Goal: Task Accomplishment & Management: Manage account settings

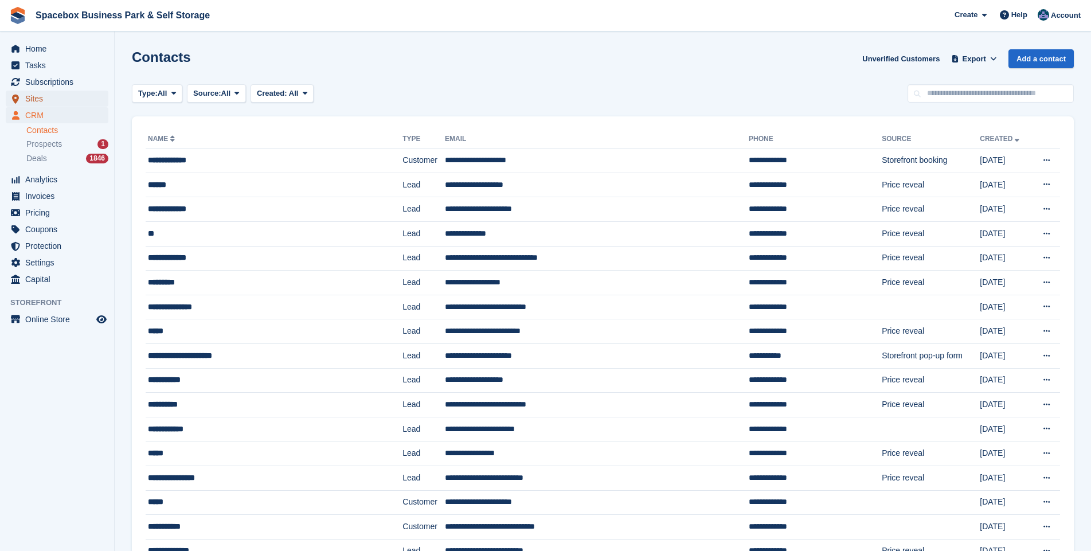
click at [30, 96] on span "Sites" at bounding box center [59, 99] width 69 height 16
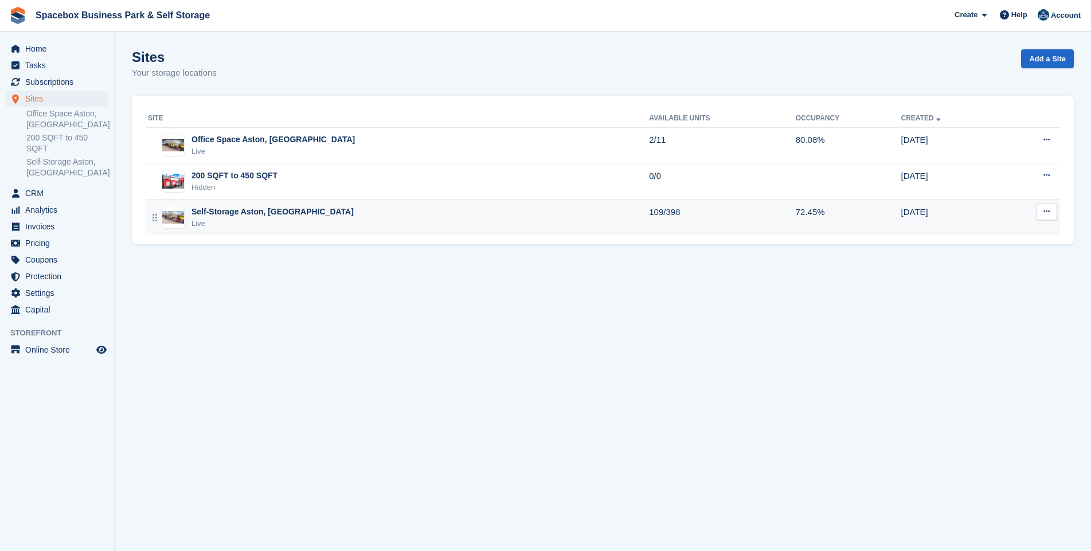
click at [213, 221] on div "Live" at bounding box center [272, 223] width 162 height 11
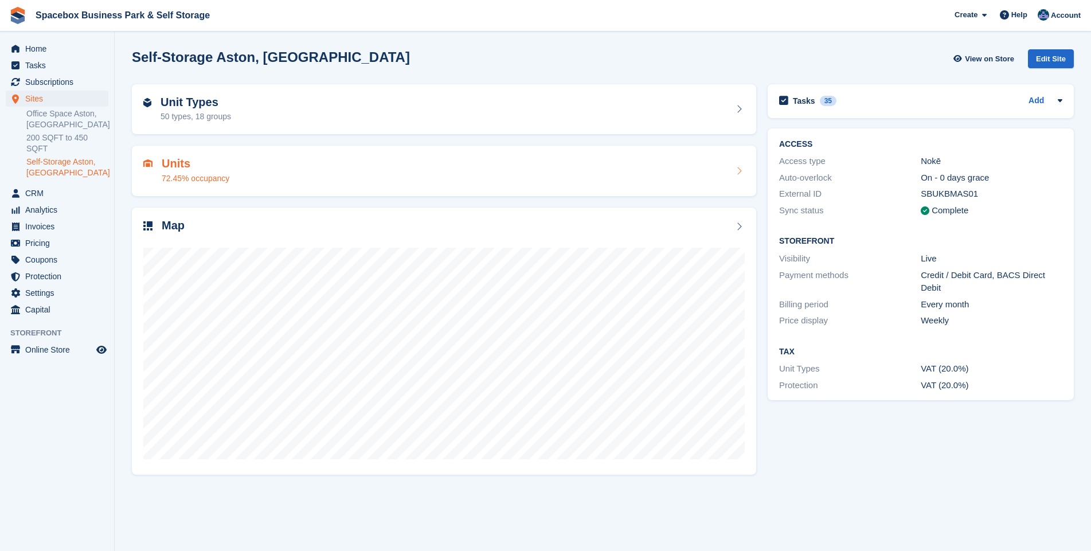
click at [173, 174] on div "72.45% occupancy" at bounding box center [196, 179] width 68 height 12
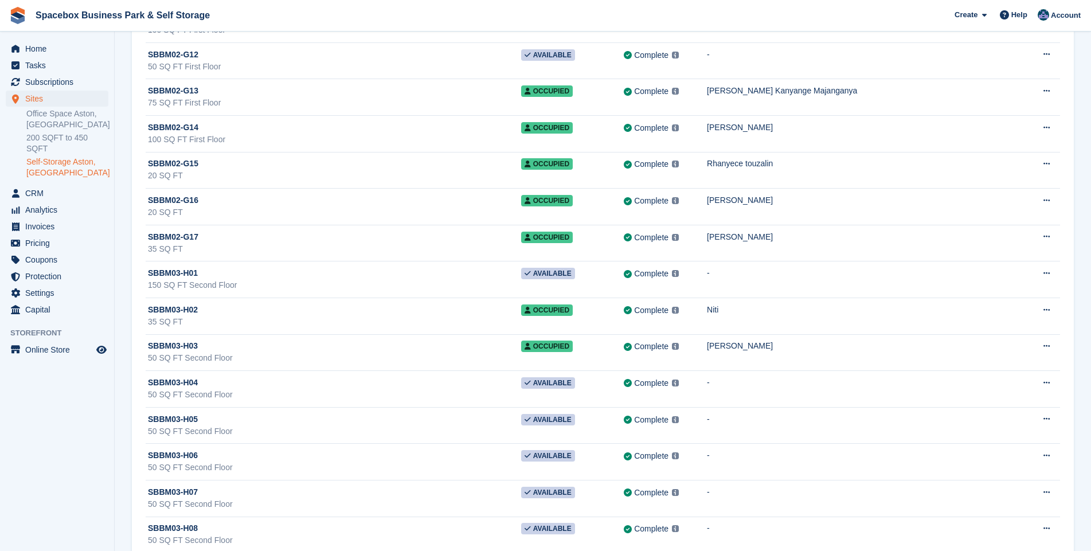
scroll to position [6198, 0]
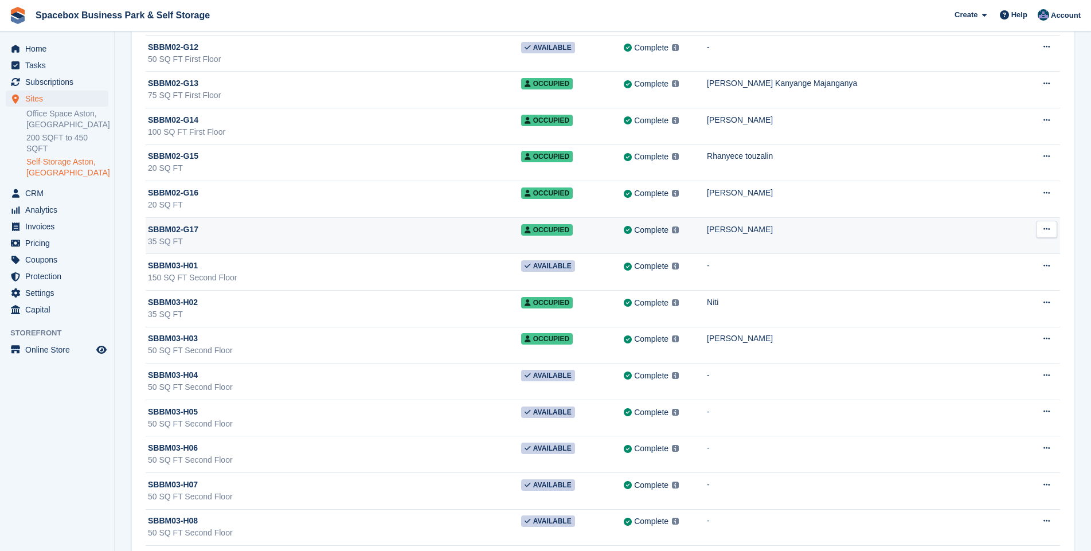
click at [391, 238] on div "35 SQ FT" at bounding box center [334, 242] width 373 height 12
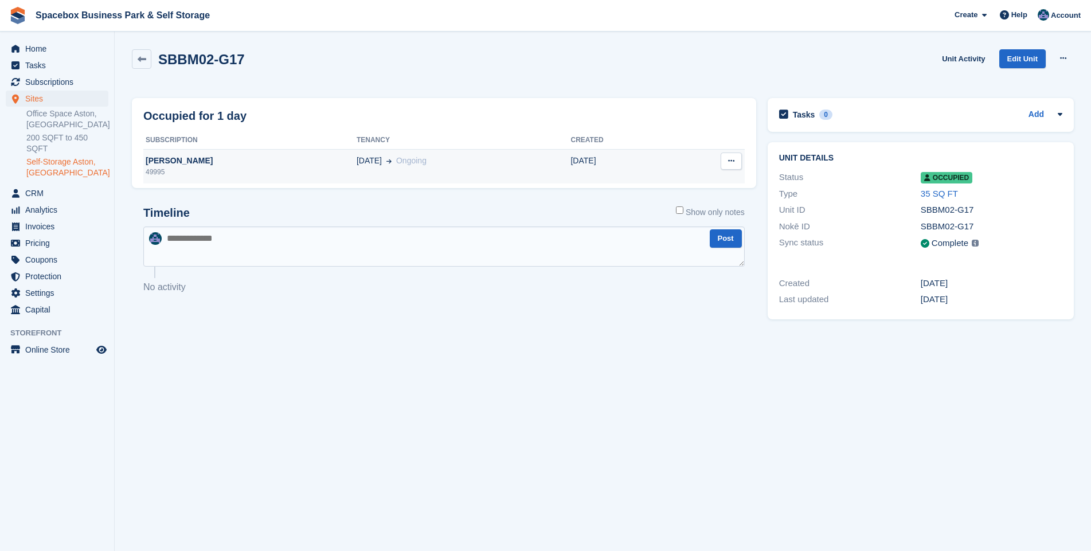
click at [171, 166] on div "Mohammad NADIM" at bounding box center [249, 161] width 213 height 12
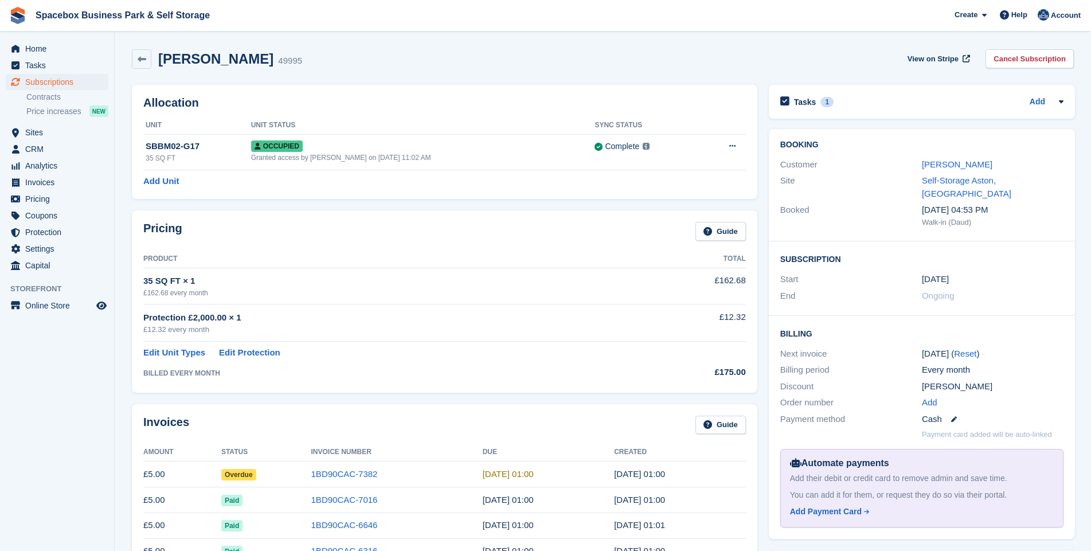
drag, startPoint x: 286, startPoint y: 60, endPoint x: 161, endPoint y: 63, distance: 125.0
click at [161, 63] on div "[PERSON_NAME] 49995" at bounding box center [226, 59] width 151 height 17
drag, startPoint x: 161, startPoint y: 63, endPoint x: 169, endPoint y: 62, distance: 8.0
copy h2 "[PERSON_NAME]"
click at [347, 470] on link "1BD90CAC-7382" at bounding box center [344, 474] width 67 height 10
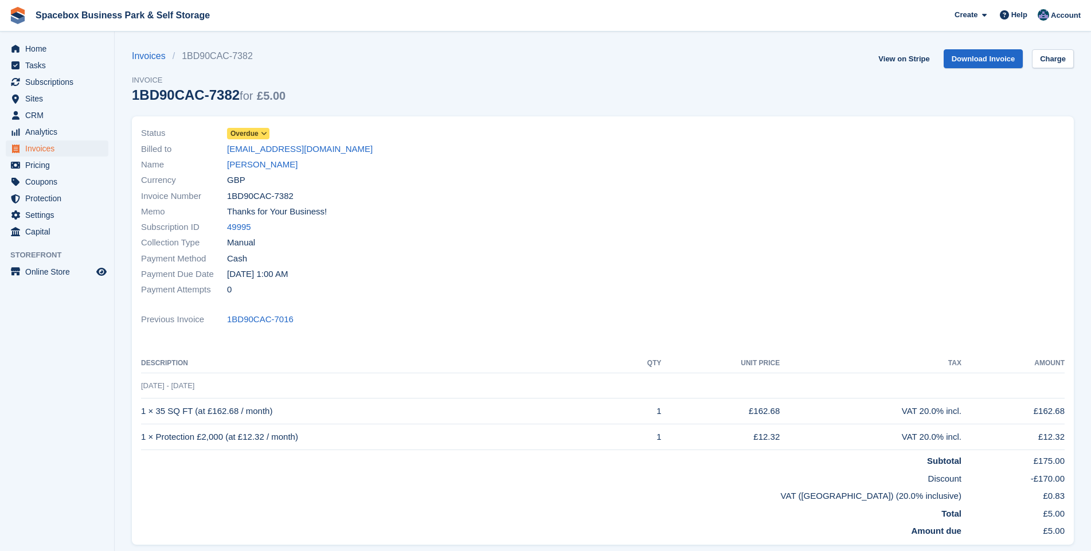
click at [263, 134] on icon at bounding box center [264, 133] width 6 height 7
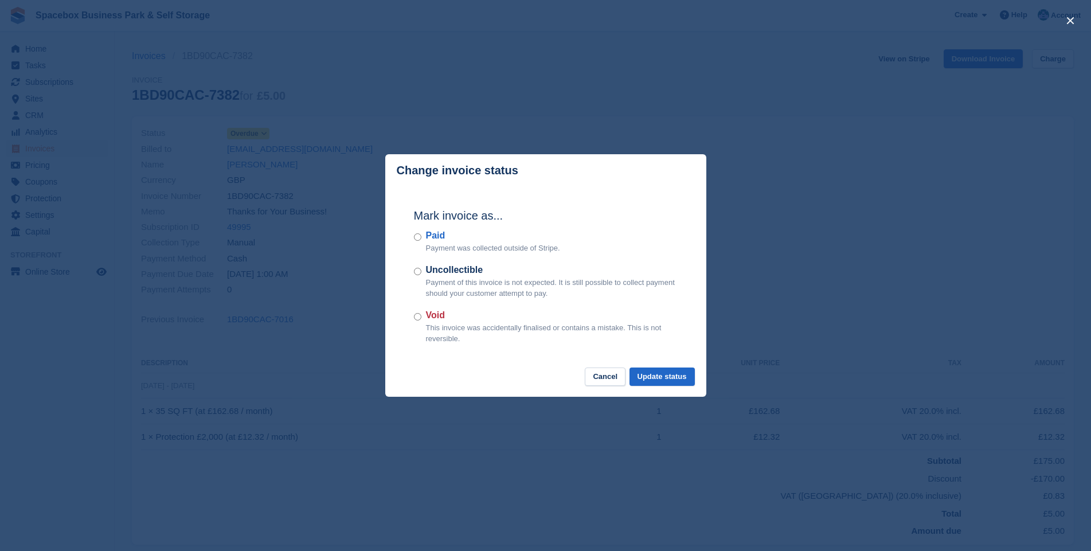
click at [422, 236] on div "Paid Payment was collected outside of Stripe." at bounding box center [546, 241] width 264 height 25
click at [667, 374] on button "Update status" at bounding box center [661, 376] width 65 height 19
